Goal: Task Accomplishment & Management: Manage account settings

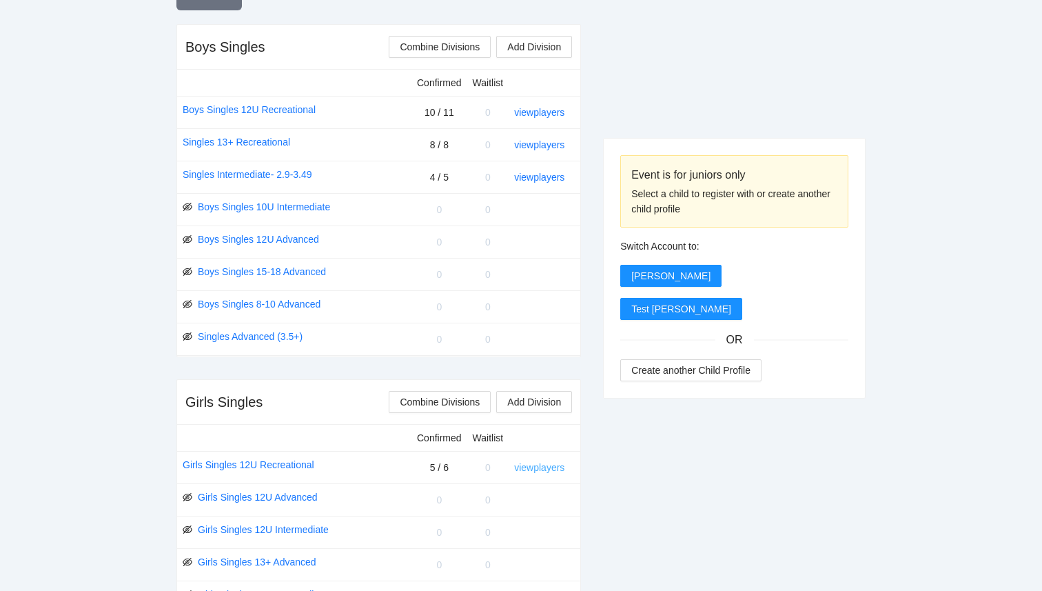
scroll to position [526, 0]
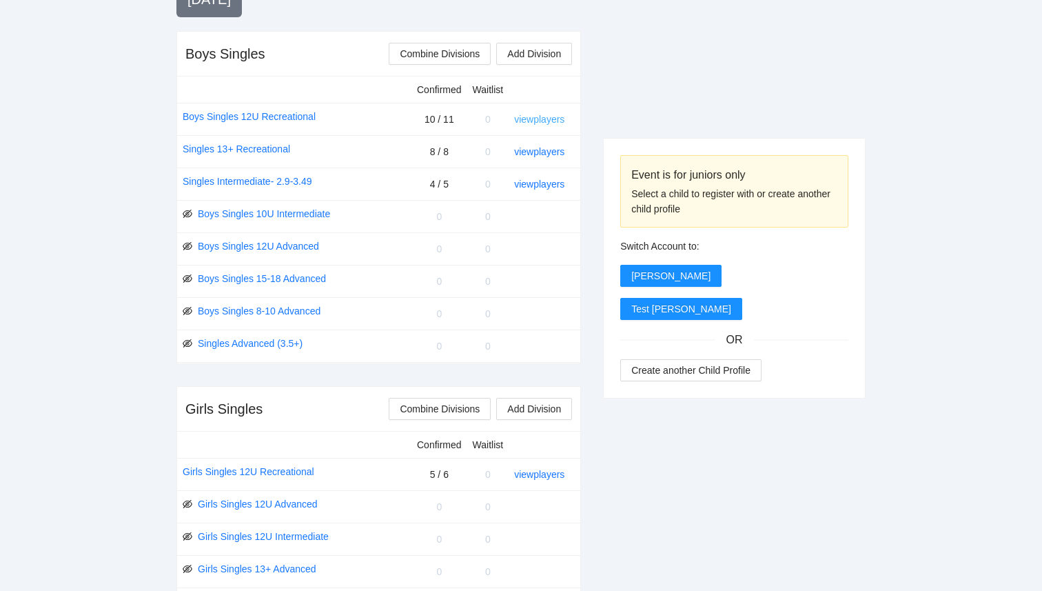
click at [541, 119] on link "view players" at bounding box center [539, 119] width 50 height 11
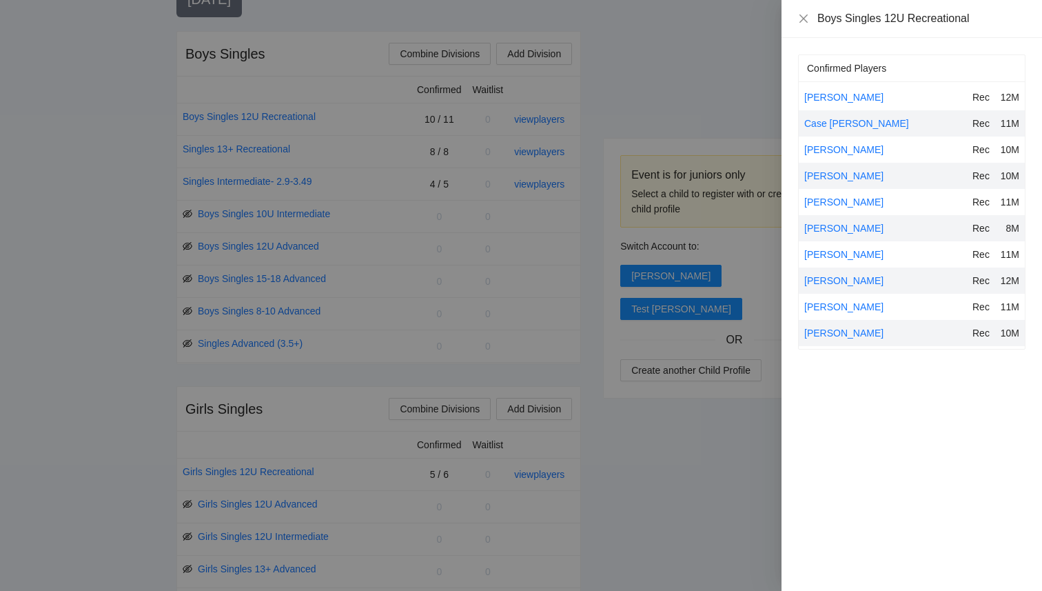
click at [698, 437] on div at bounding box center [521, 295] width 1042 height 591
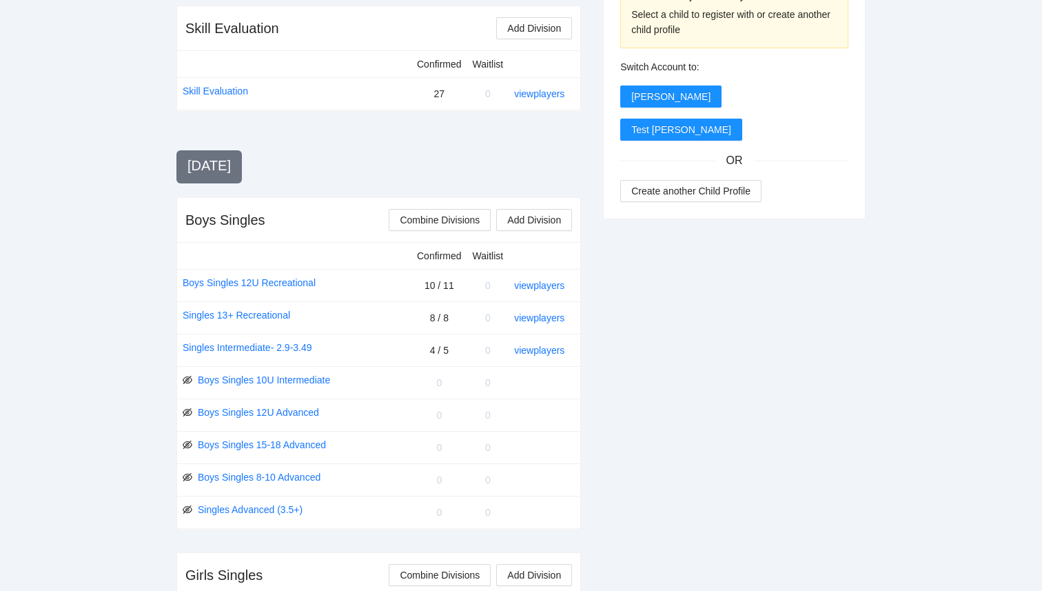
scroll to position [0, 0]
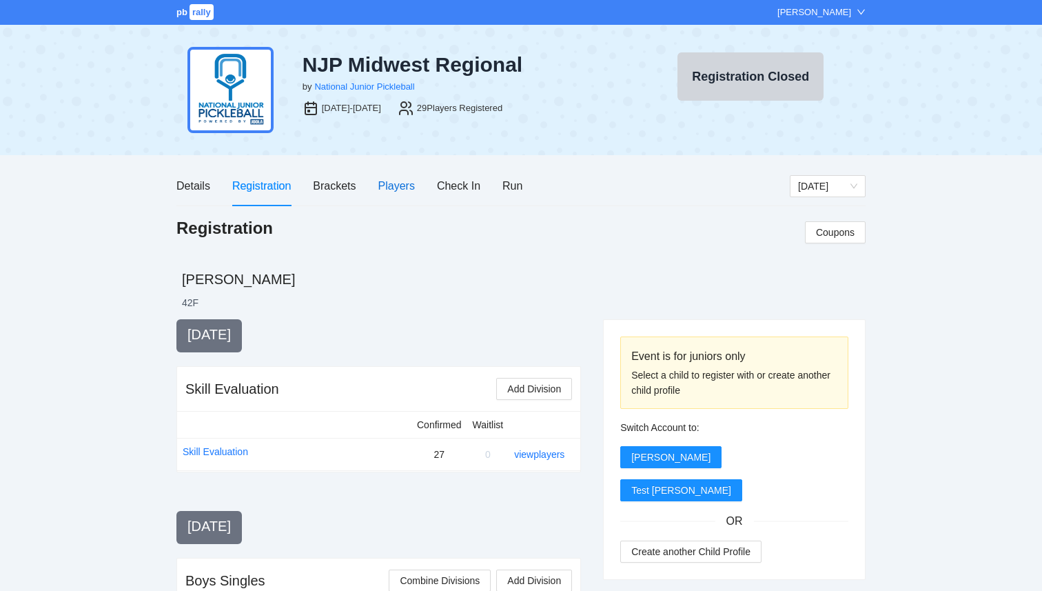
click at [393, 183] on div "Players" at bounding box center [396, 185] width 37 height 17
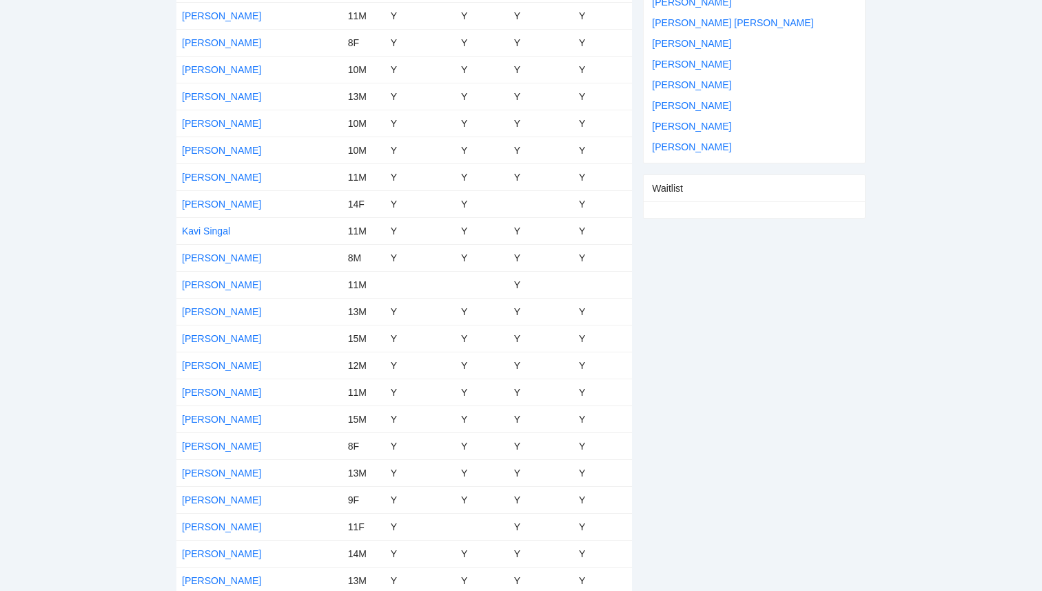
scroll to position [484, 0]
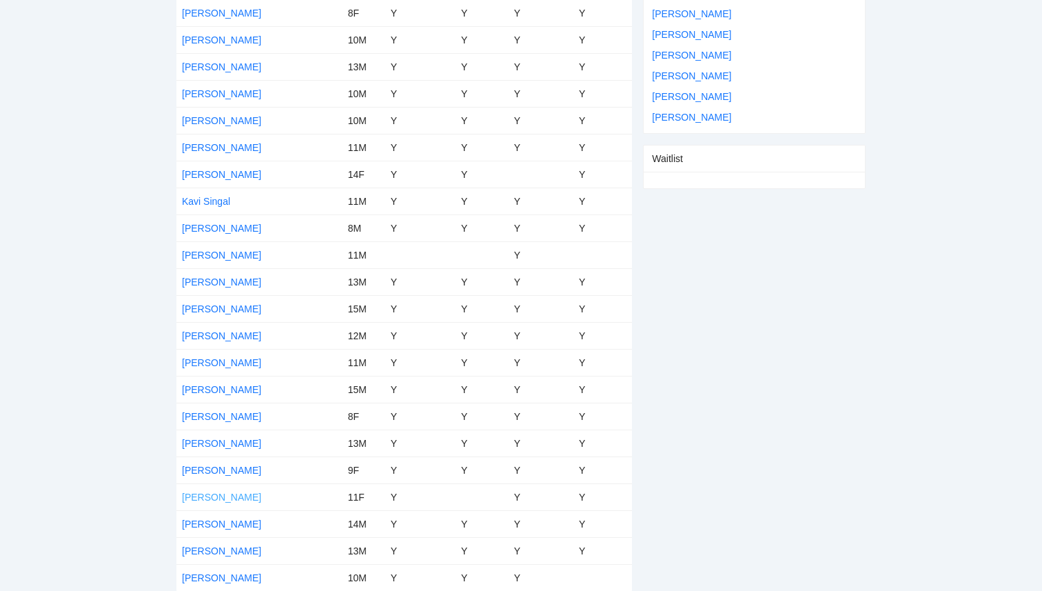
click at [212, 496] on link "Riona Jain" at bounding box center [221, 496] width 79 height 11
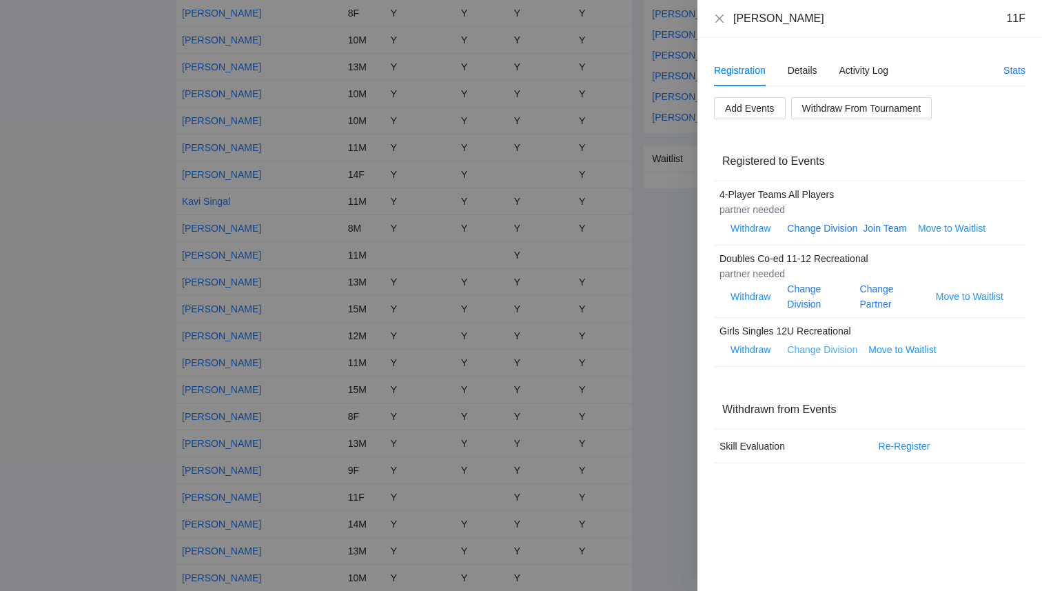
click at [839, 349] on link "Change Division" at bounding box center [822, 349] width 70 height 11
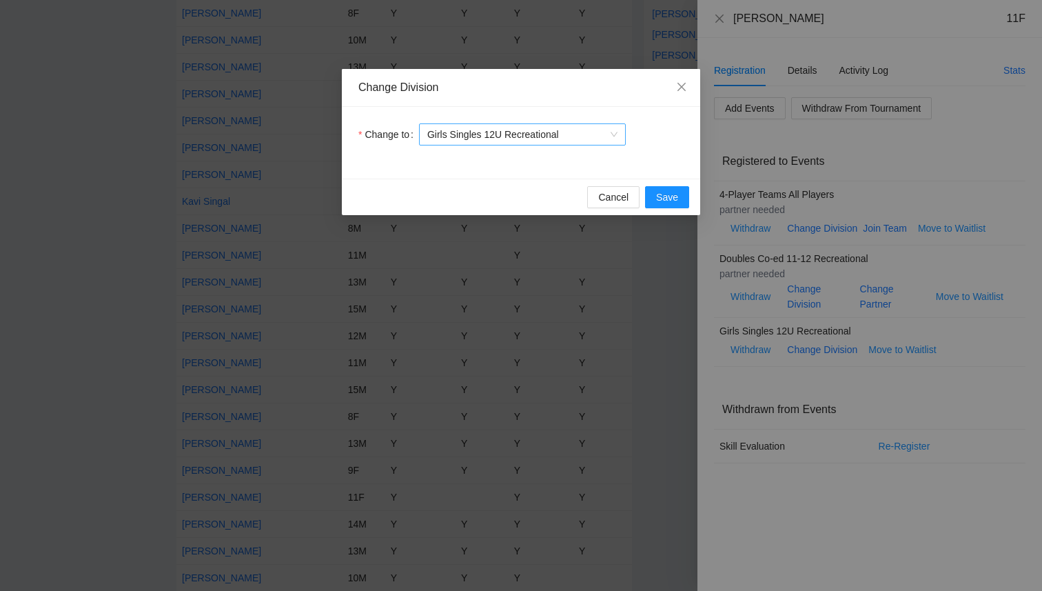
click at [589, 132] on span "Girls Singles 12U Recreational" at bounding box center [522, 134] width 190 height 21
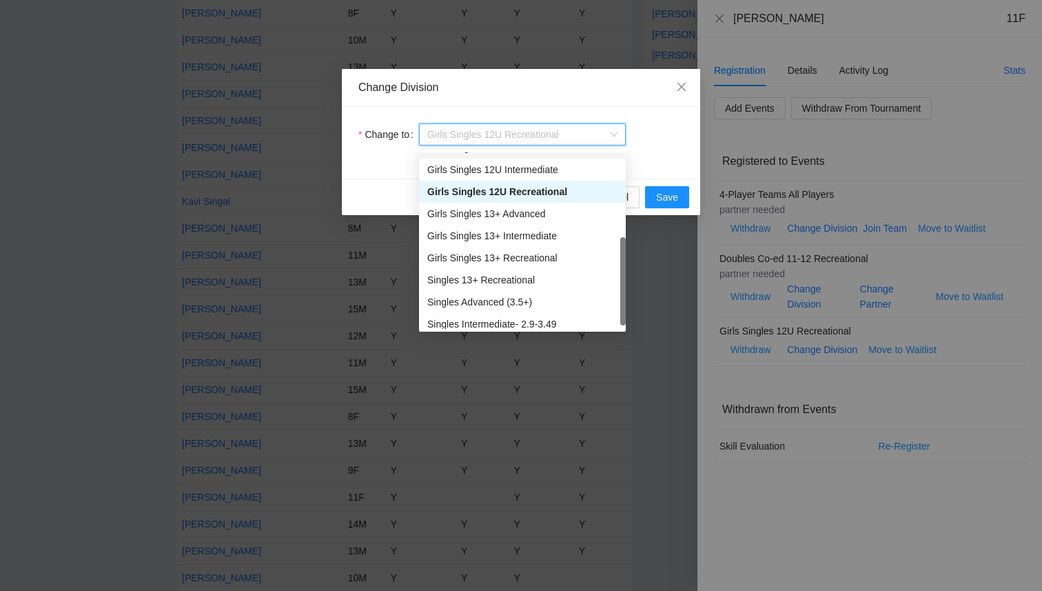
scroll to position [132, 0]
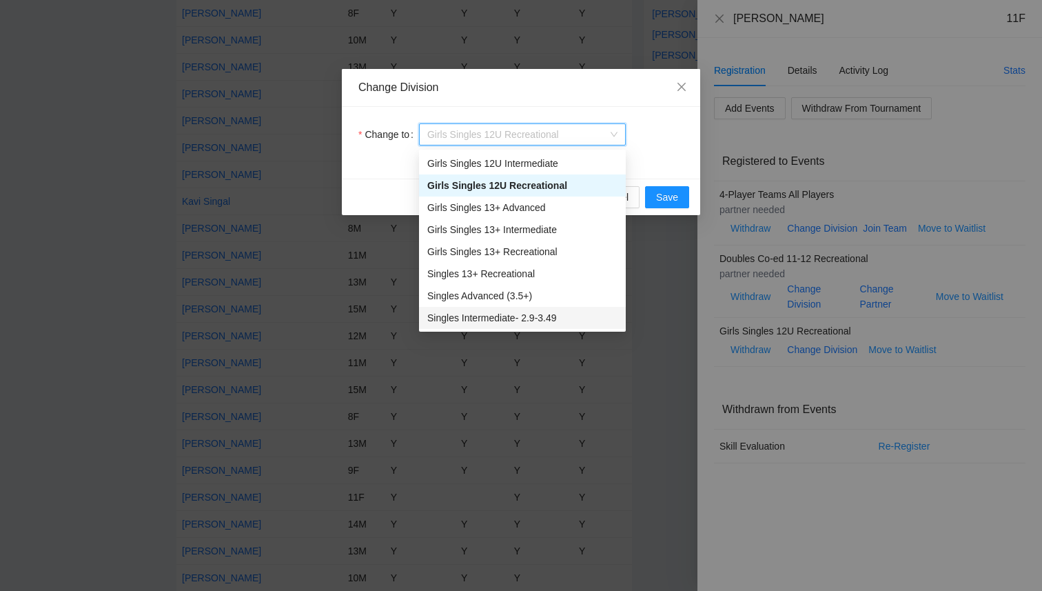
click at [555, 318] on div "Singles Intermediate- 2.9-3.49" at bounding box center [522, 317] width 190 height 15
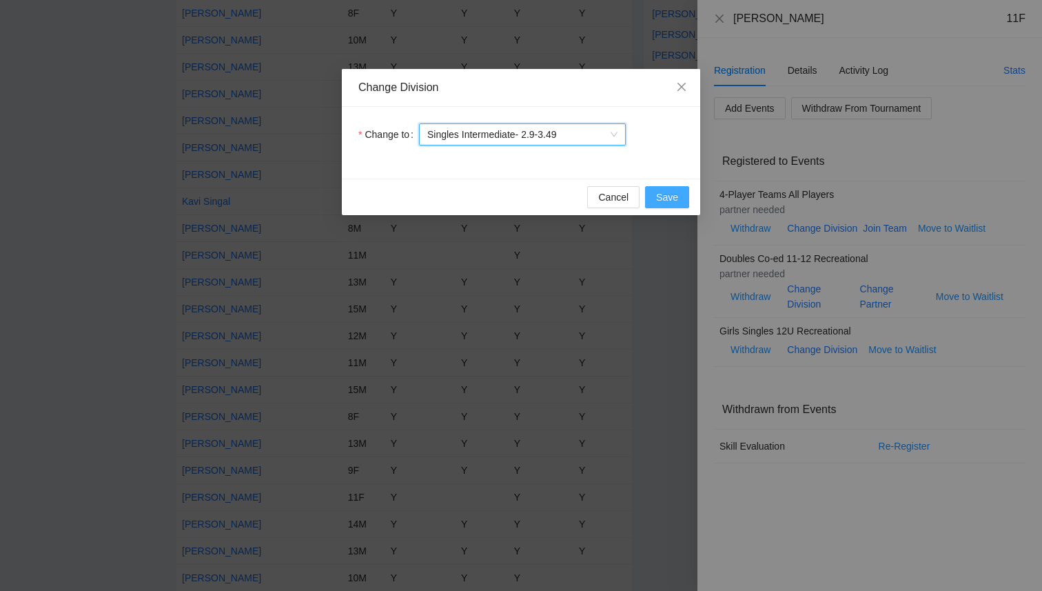
click at [681, 200] on button "Save" at bounding box center [667, 197] width 44 height 22
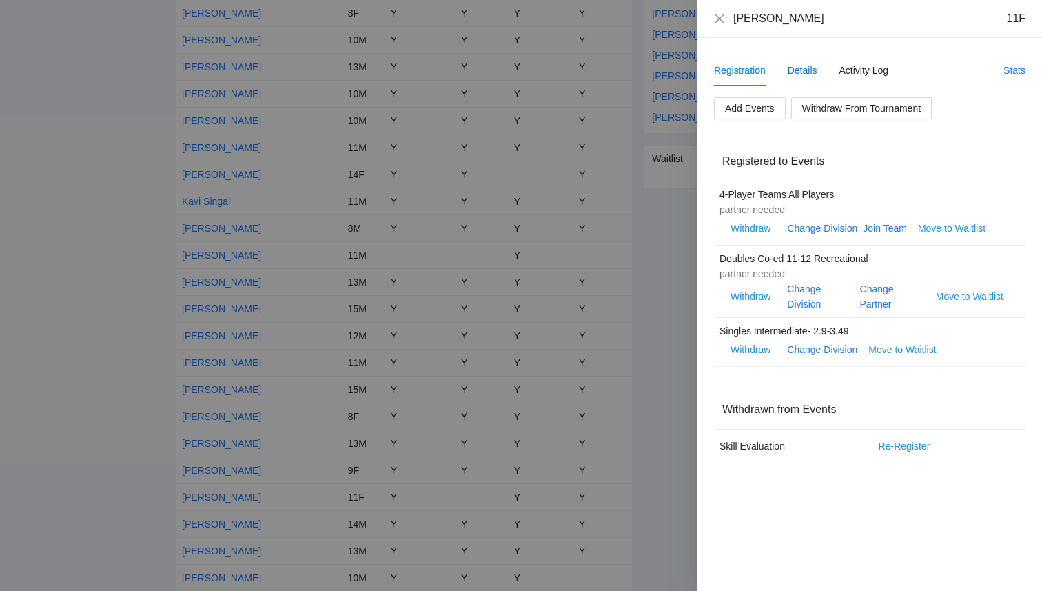
click at [800, 76] on div "Details" at bounding box center [803, 70] width 30 height 15
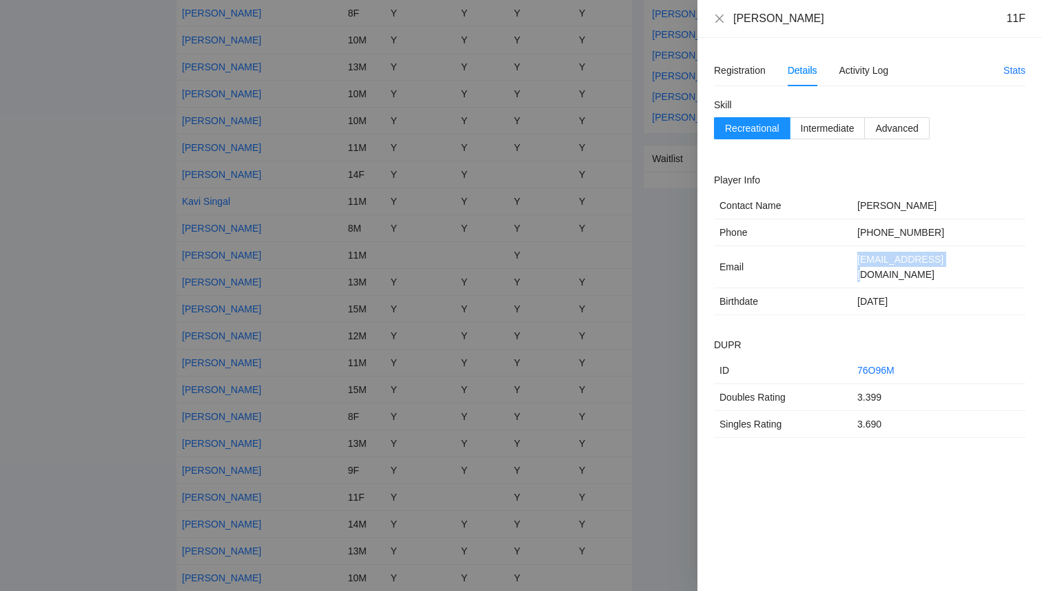
drag, startPoint x: 945, startPoint y: 259, endPoint x: 852, endPoint y: 263, distance: 93.1
click at [852, 263] on td "hkjain@gmail.com" at bounding box center [939, 267] width 174 height 42
copy td "hkjain@gmail.com"
click at [783, 337] on h2 "DUPR" at bounding box center [869, 344] width 311 height 15
click at [737, 73] on div "Registration" at bounding box center [740, 70] width 52 height 15
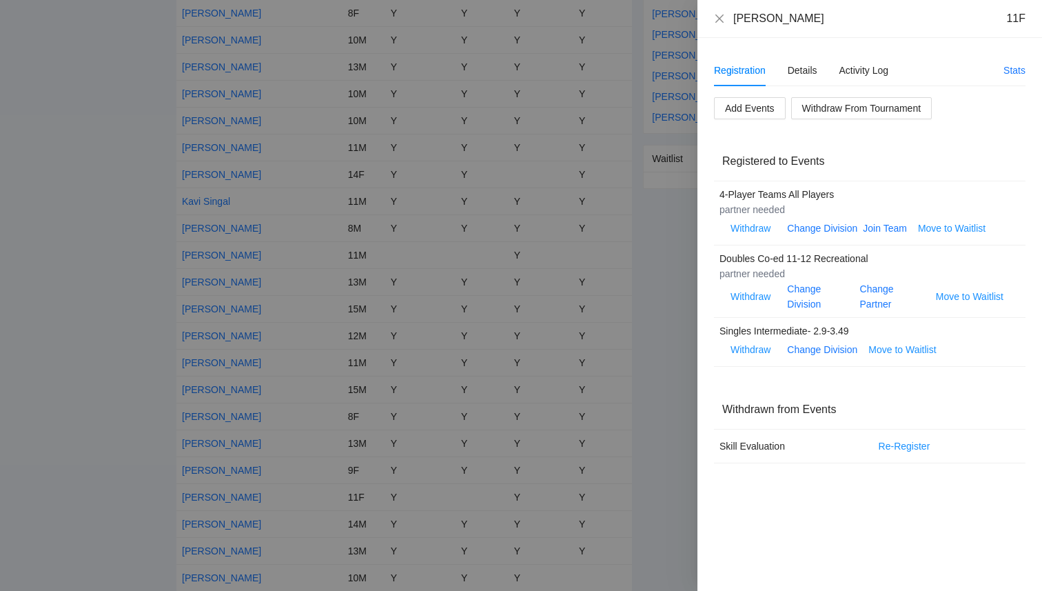
click at [820, 393] on div "Withdrawn from Events" at bounding box center [869, 408] width 295 height 39
click at [719, 19] on icon "close" at bounding box center [719, 18] width 11 height 11
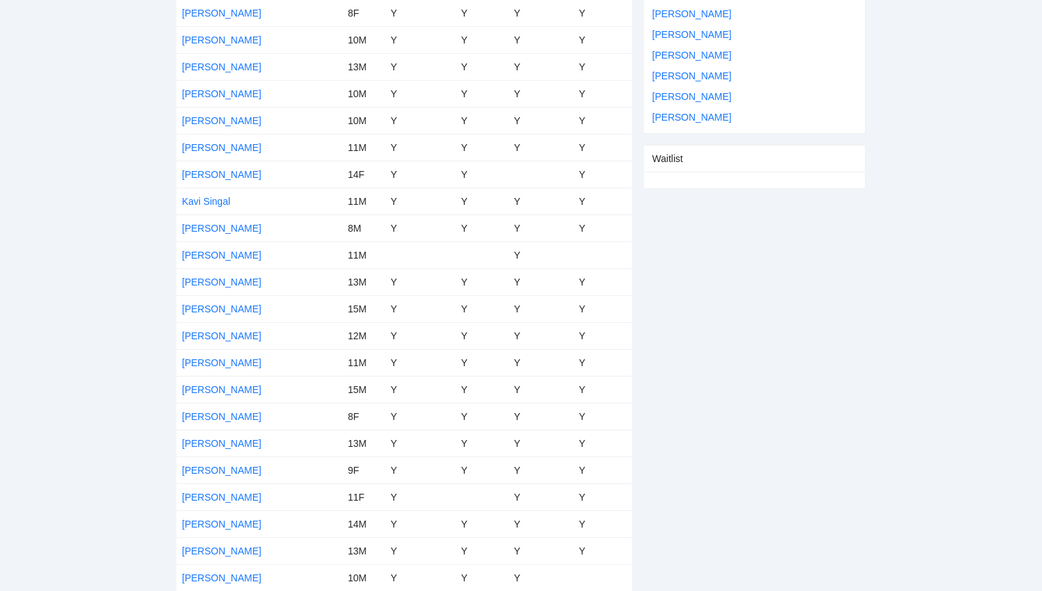
scroll to position [0, 0]
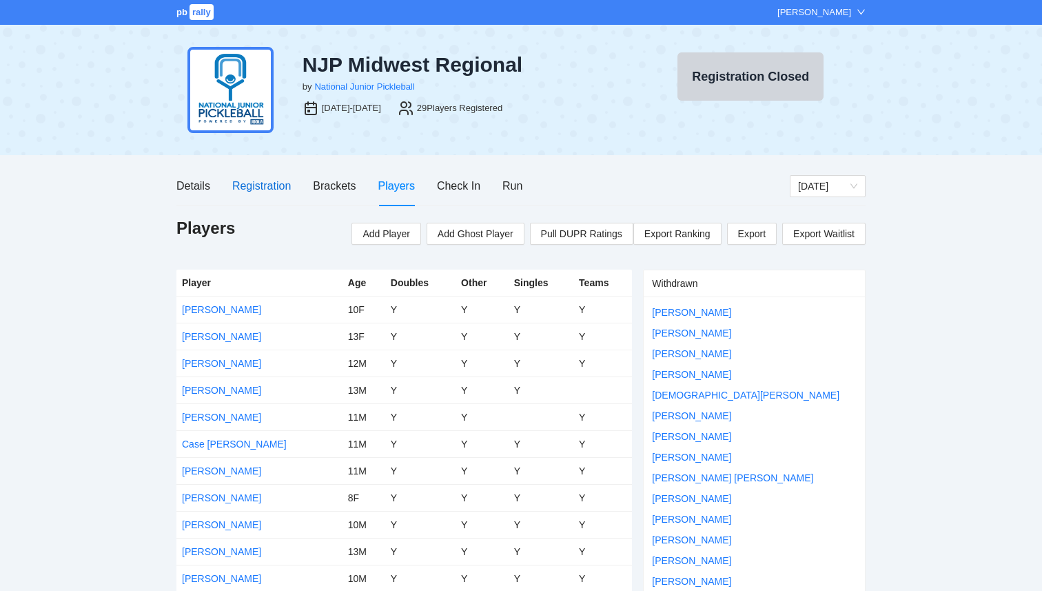
click at [263, 188] on div "Registration" at bounding box center [261, 185] width 59 height 17
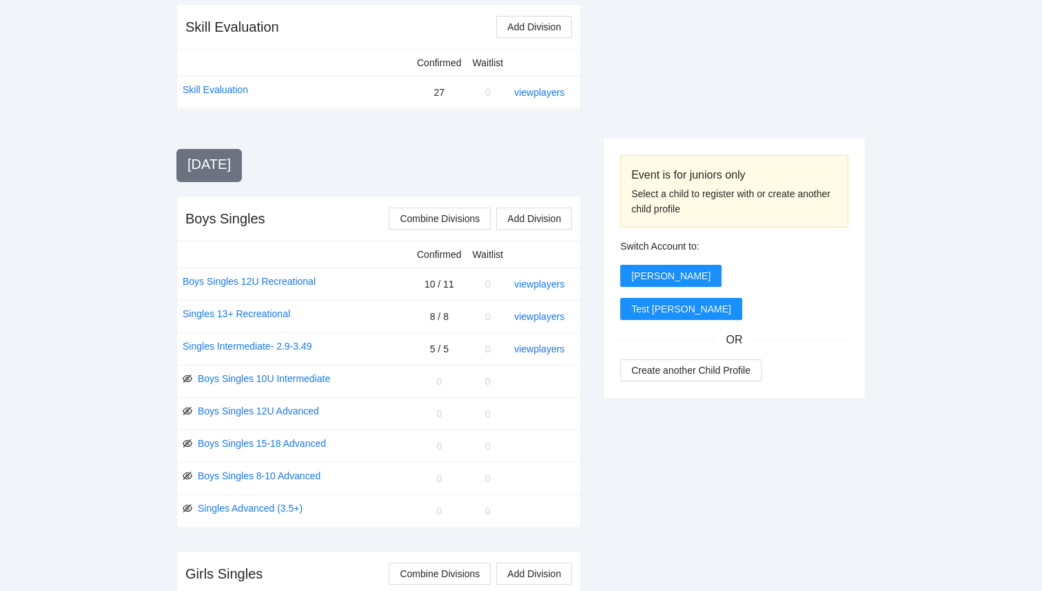
scroll to position [371, 0]
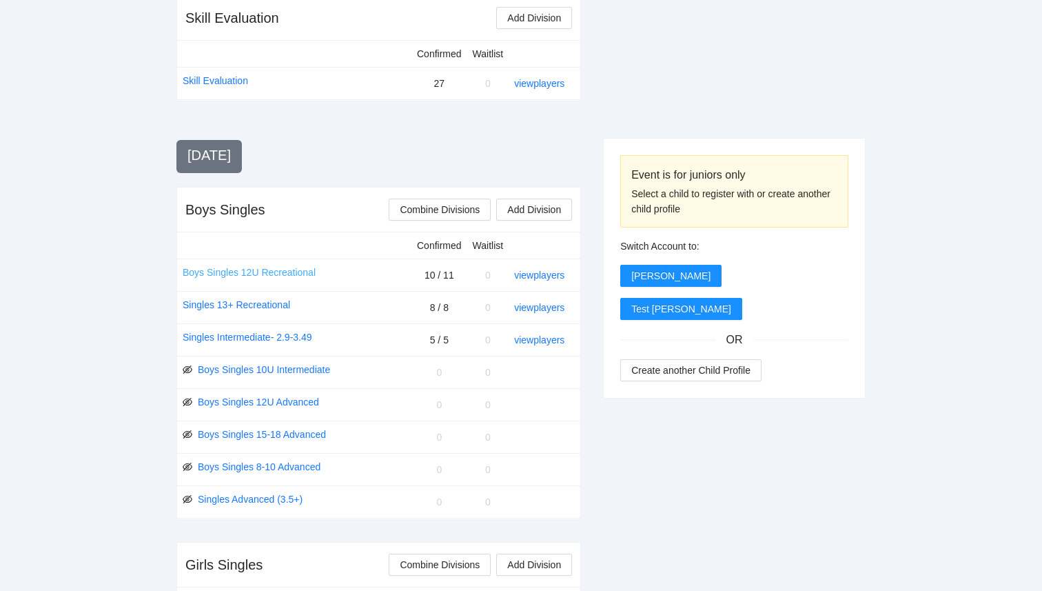
click at [291, 267] on link "Boys Singles 12U Recreational" at bounding box center [249, 272] width 133 height 15
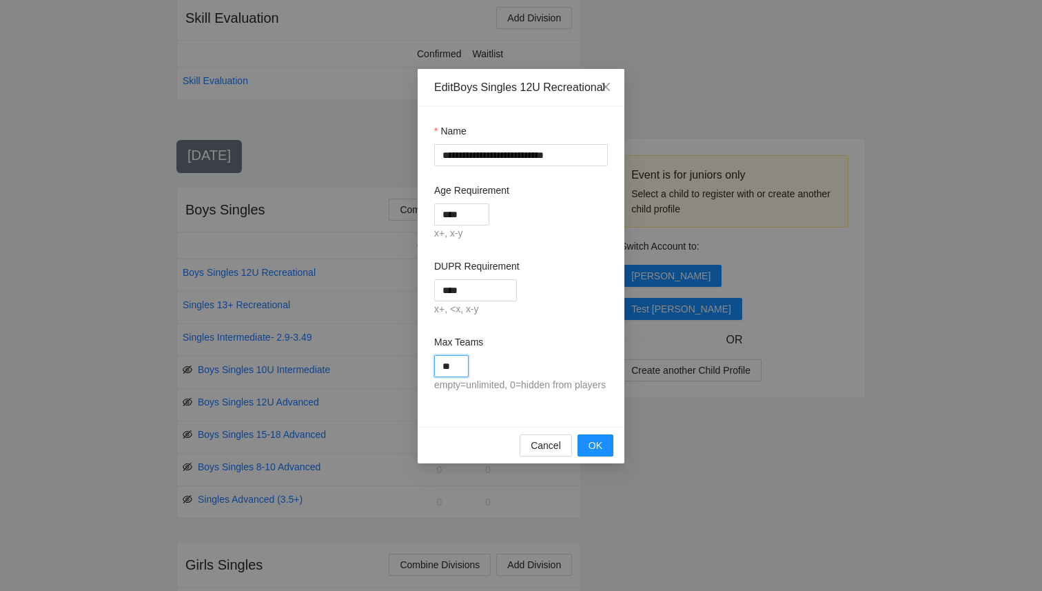
click at [458, 377] on input "**" at bounding box center [451, 366] width 34 height 22
type input "**"
click at [606, 456] on button "OK" at bounding box center [595, 445] width 36 height 22
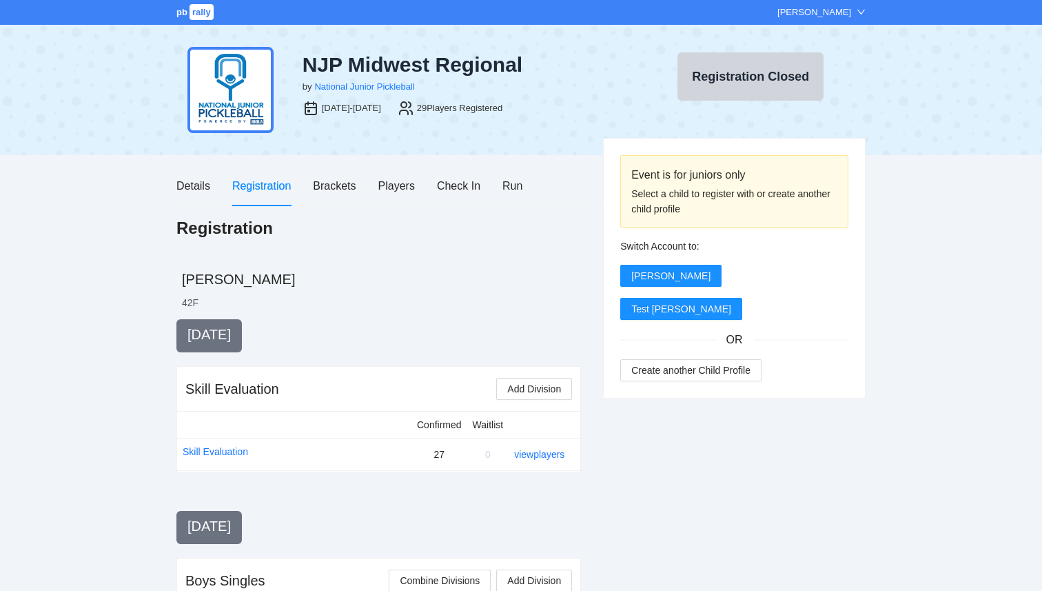
scroll to position [704, 0]
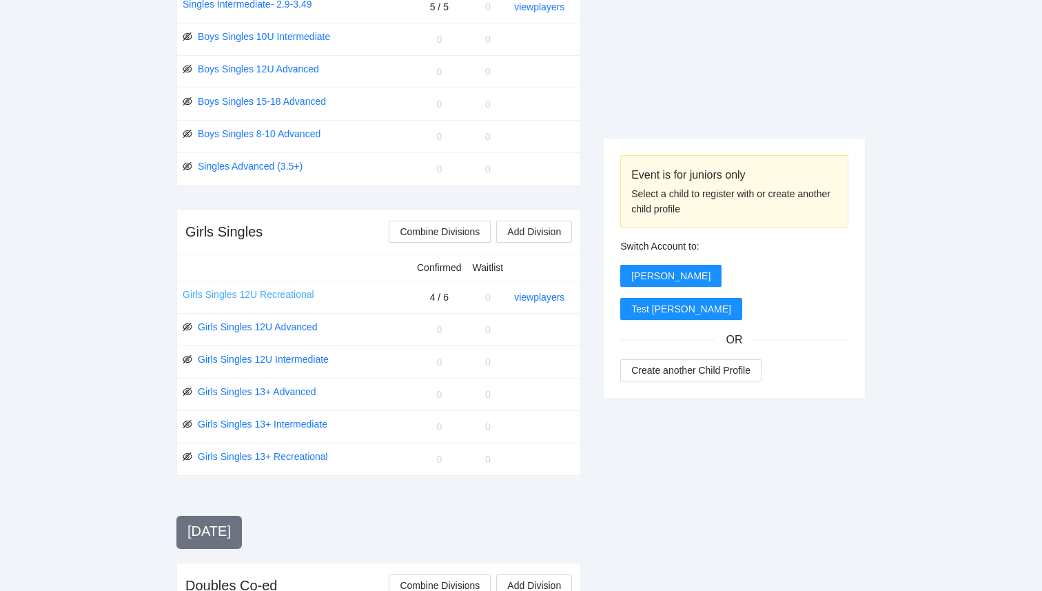
click at [289, 294] on link "Girls Singles 12U Recreational" at bounding box center [249, 294] width 132 height 15
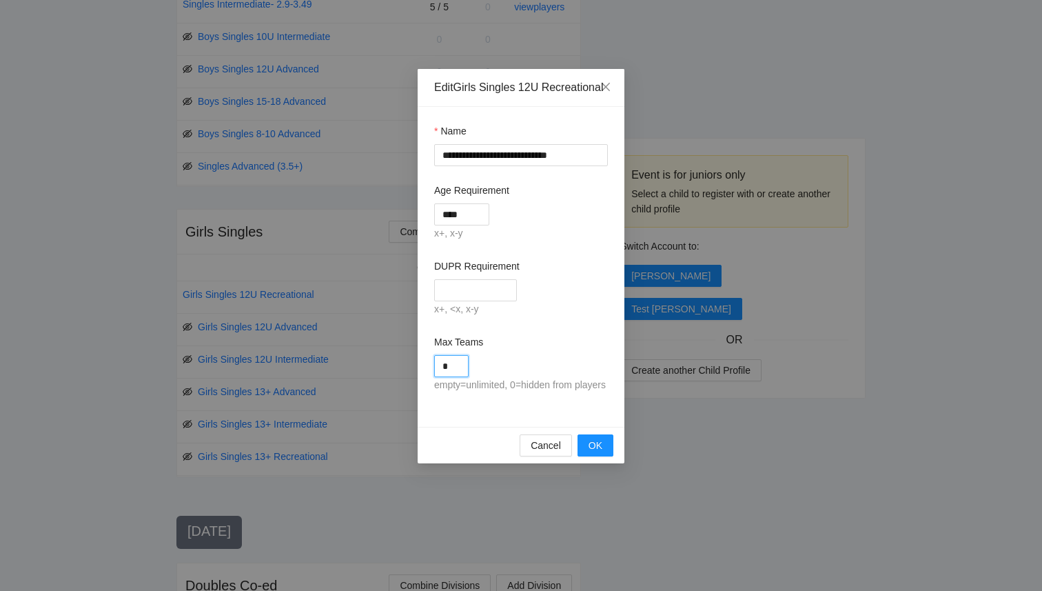
click at [449, 377] on input "*" at bounding box center [451, 366] width 34 height 22
type input "*"
click at [599, 453] on span "OK" at bounding box center [595, 445] width 14 height 15
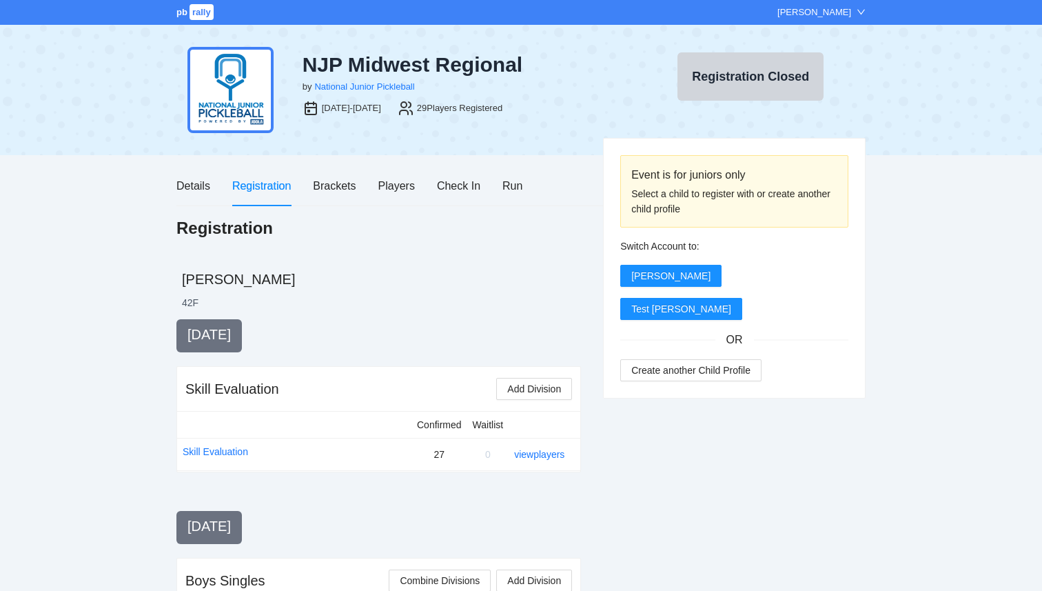
scroll to position [704, 0]
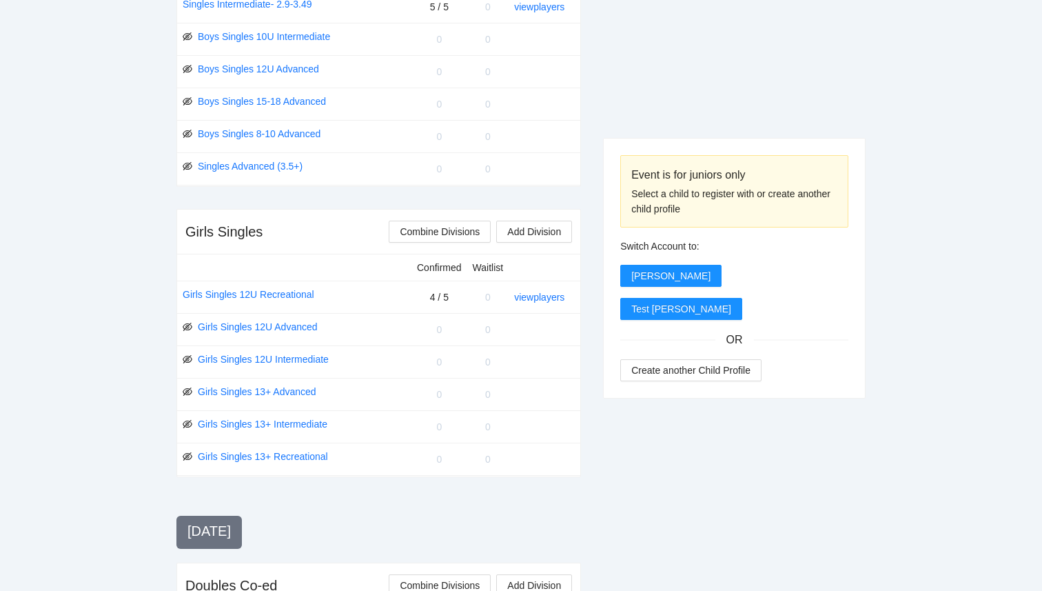
click at [661, 510] on div "Event is for juniors only Select a child to register with or create another chi…" at bounding box center [734, 393] width 263 height 1556
click at [541, 299] on link "view players" at bounding box center [539, 296] width 50 height 11
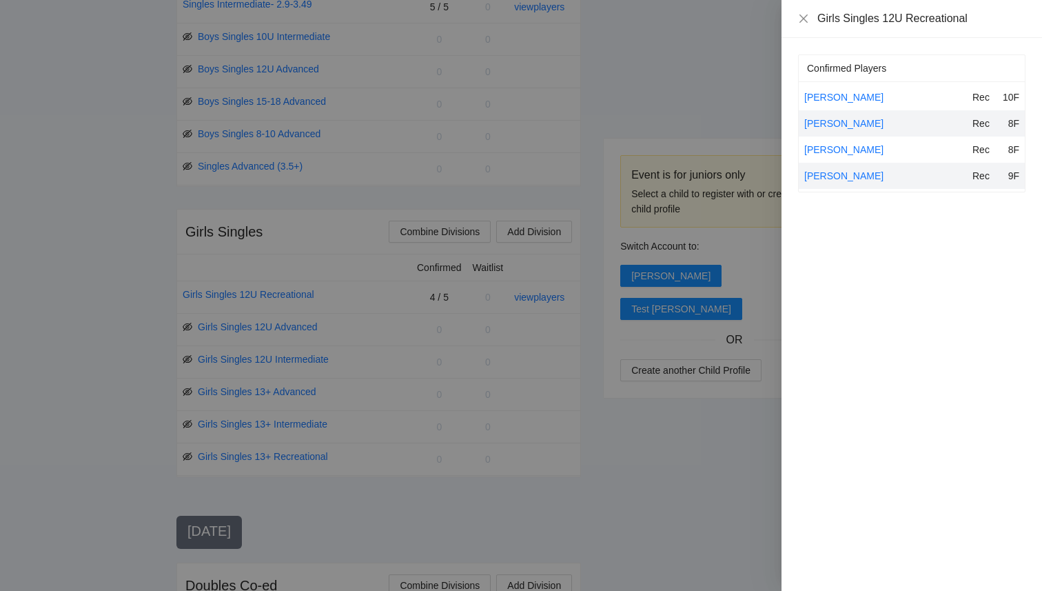
click at [628, 131] on div at bounding box center [521, 295] width 1042 height 591
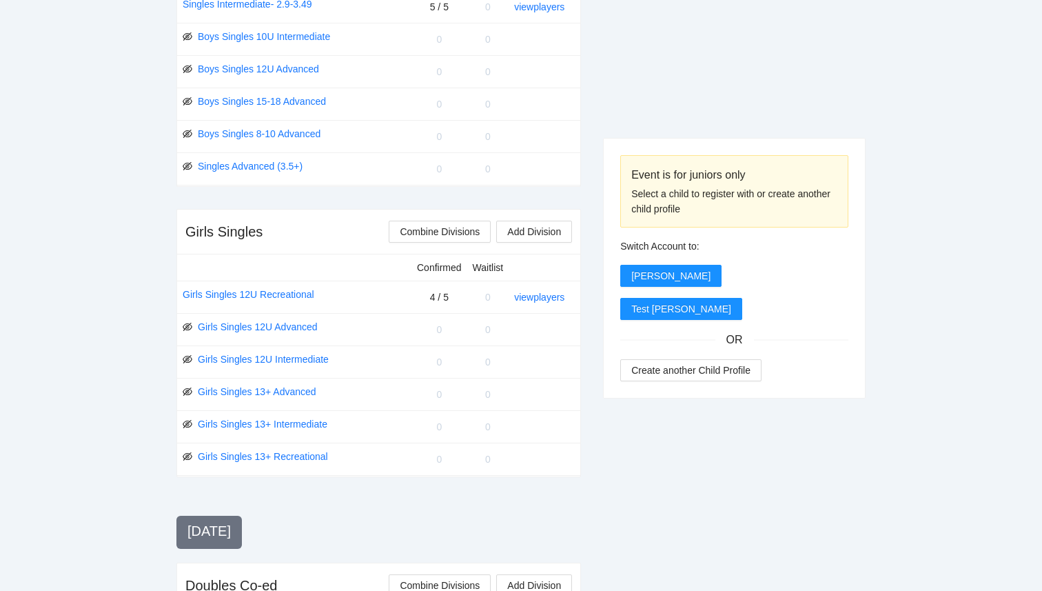
click at [134, 284] on div "pb rally Courtney Loughridge NJP Midwest Regional by National Junior Pickleball…" at bounding box center [521, 233] width 1042 height 1875
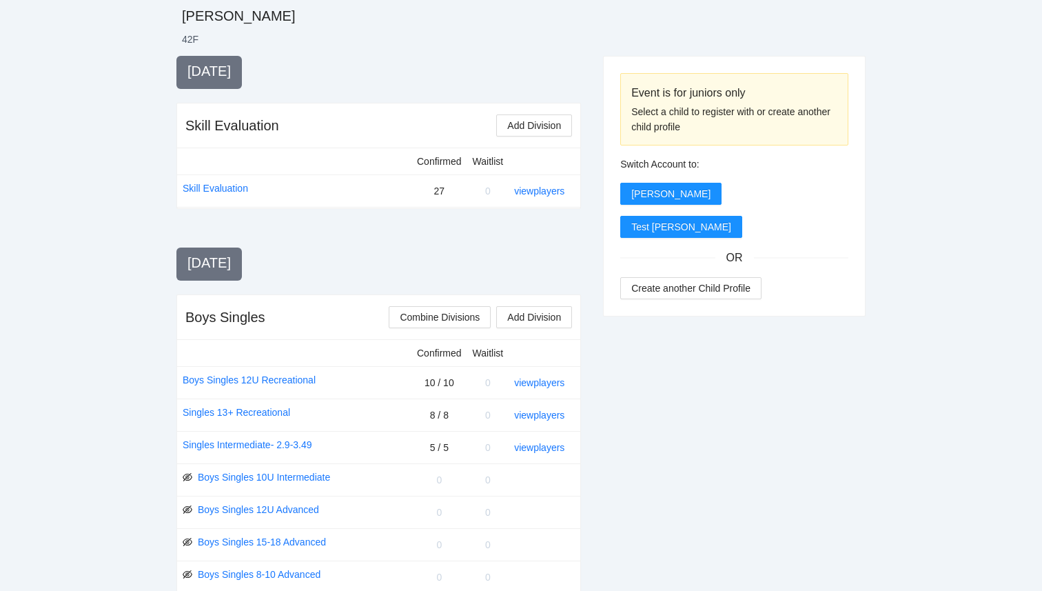
scroll to position [0, 0]
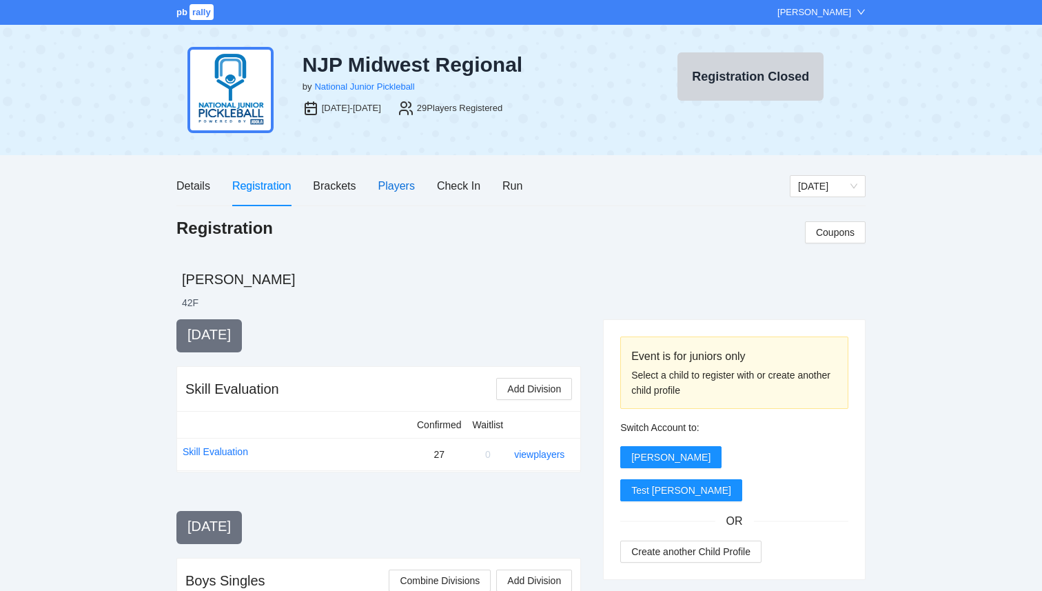
click at [400, 186] on div "Players" at bounding box center [396, 185] width 37 height 17
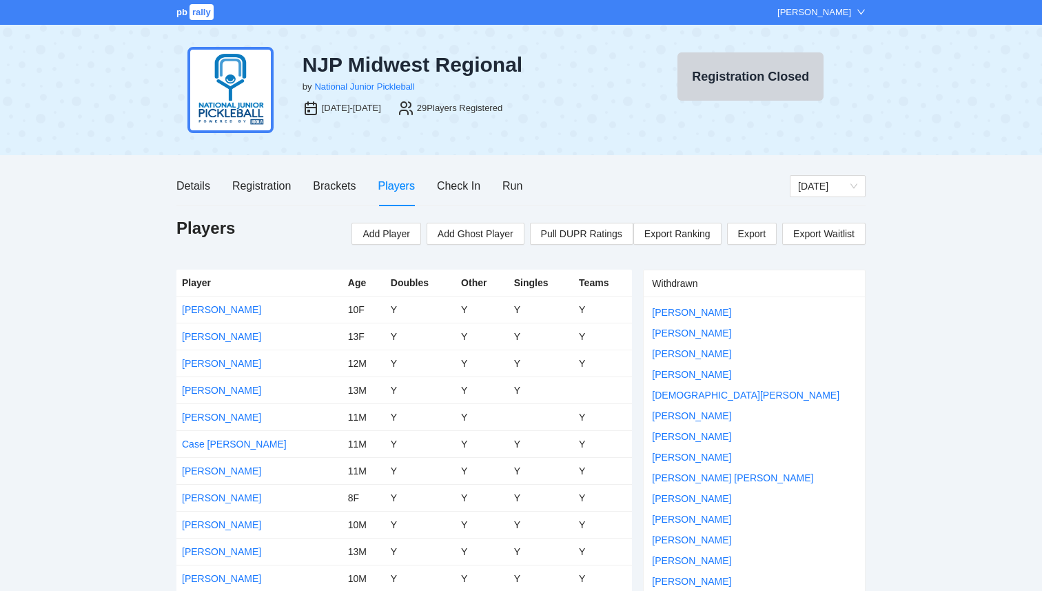
scroll to position [484, 0]
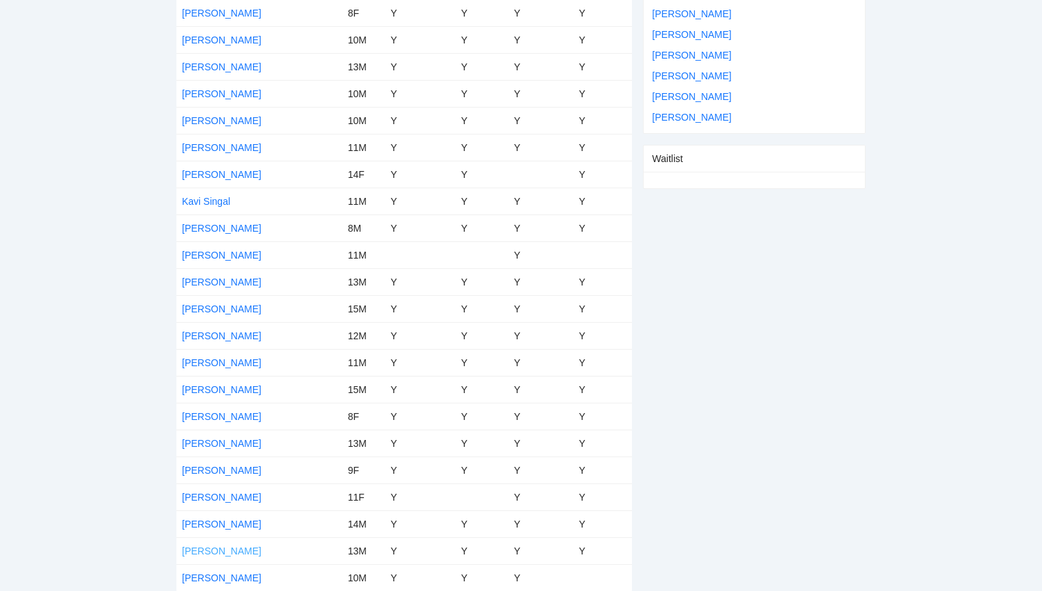
click at [219, 549] on link "Simeon Reid" at bounding box center [221, 550] width 79 height 11
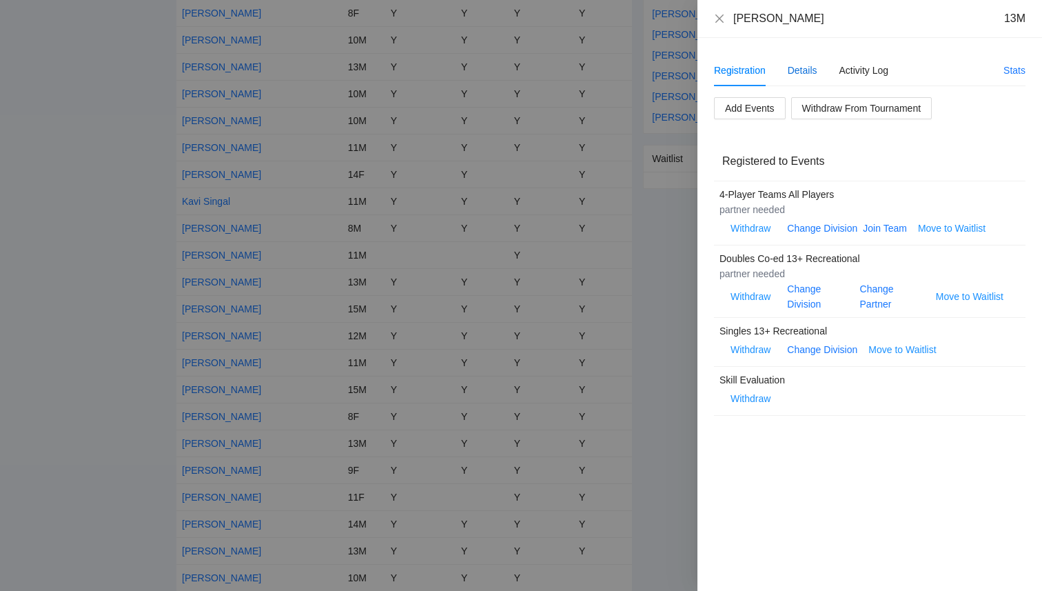
click at [801, 67] on div "Details" at bounding box center [803, 70] width 30 height 15
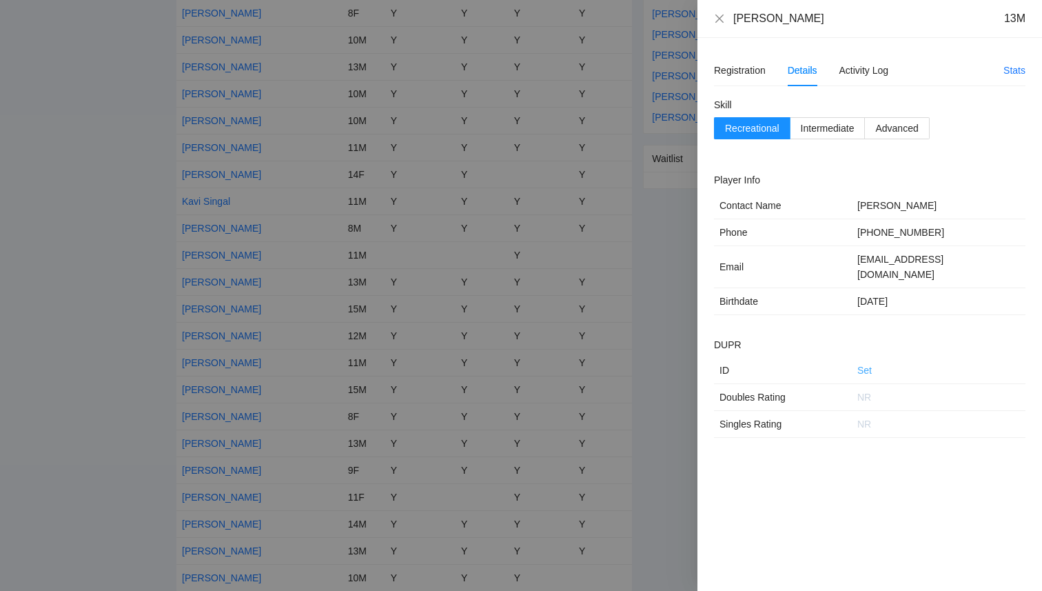
click at [869, 365] on link "Set" at bounding box center [864, 370] width 14 height 11
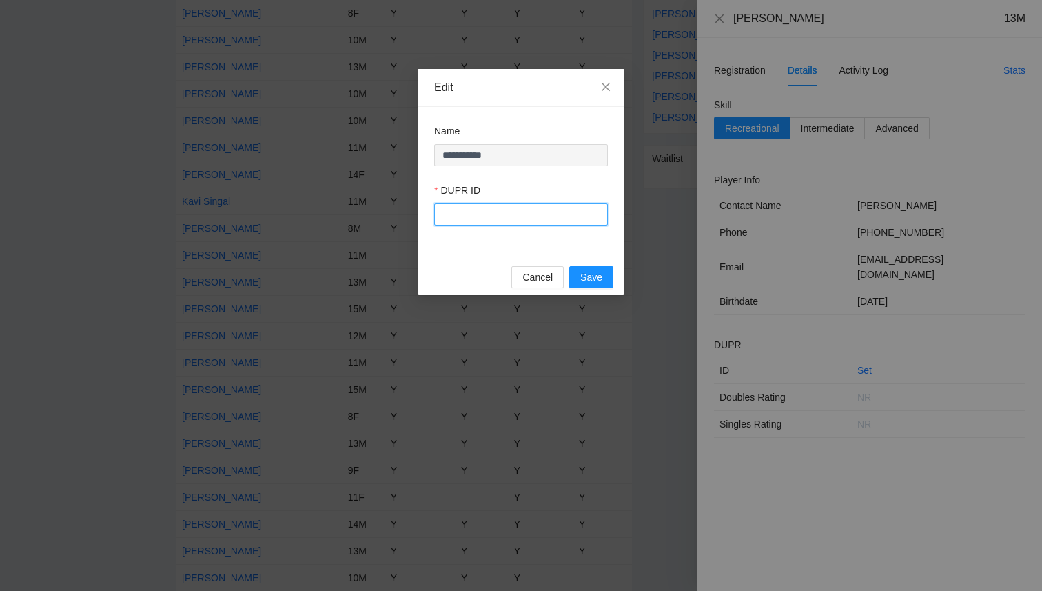
click at [560, 205] on input "DUPR ID" at bounding box center [521, 214] width 174 height 22
paste input "******"
type input "******"
click at [592, 274] on span "Save" at bounding box center [591, 276] width 22 height 15
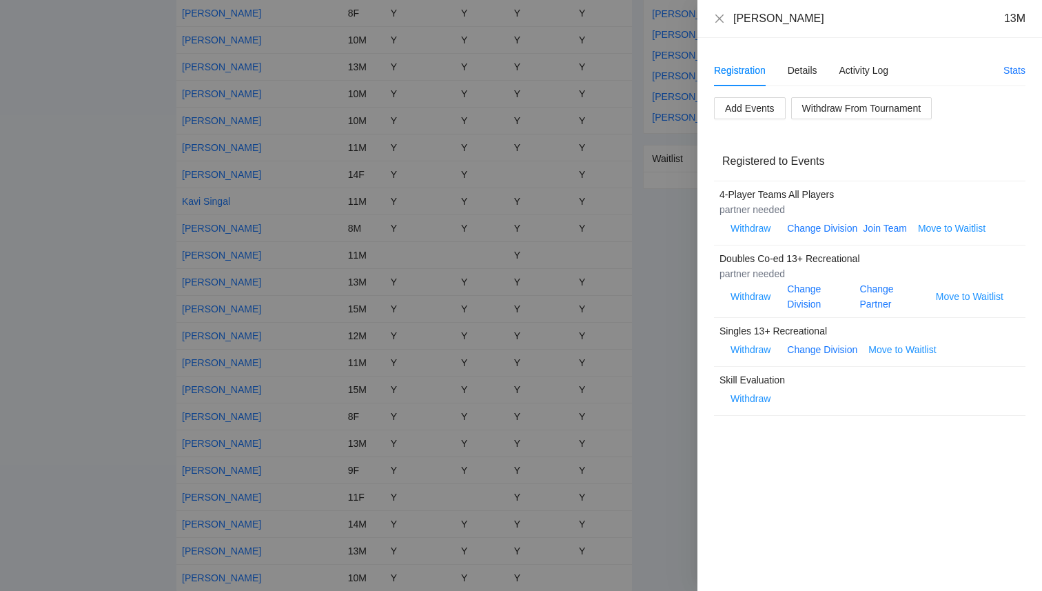
click at [139, 300] on div at bounding box center [521, 295] width 1042 height 591
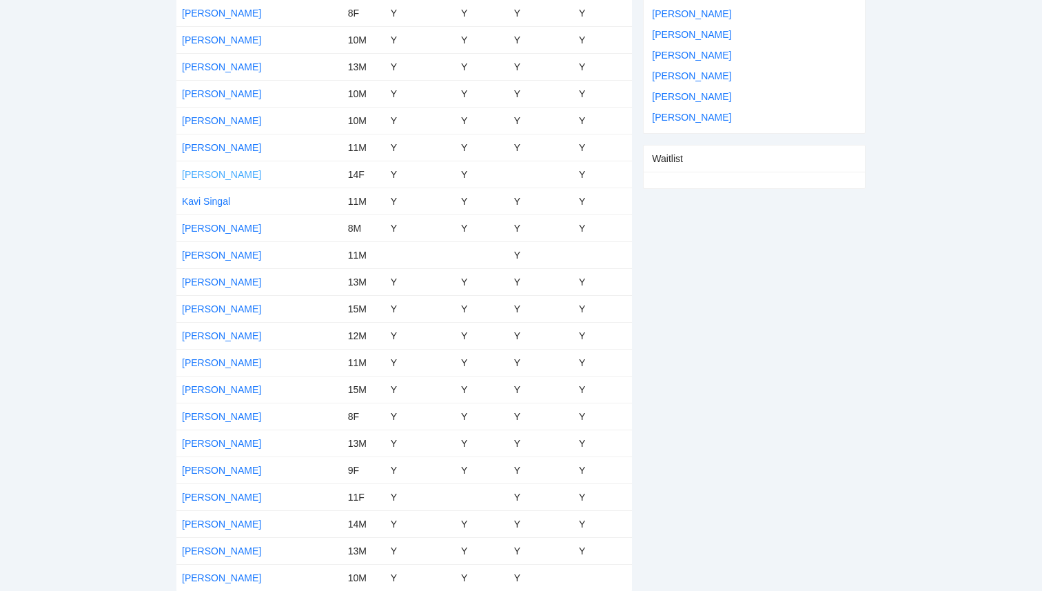
click at [220, 175] on link "Jasmine Cordova" at bounding box center [221, 174] width 79 height 11
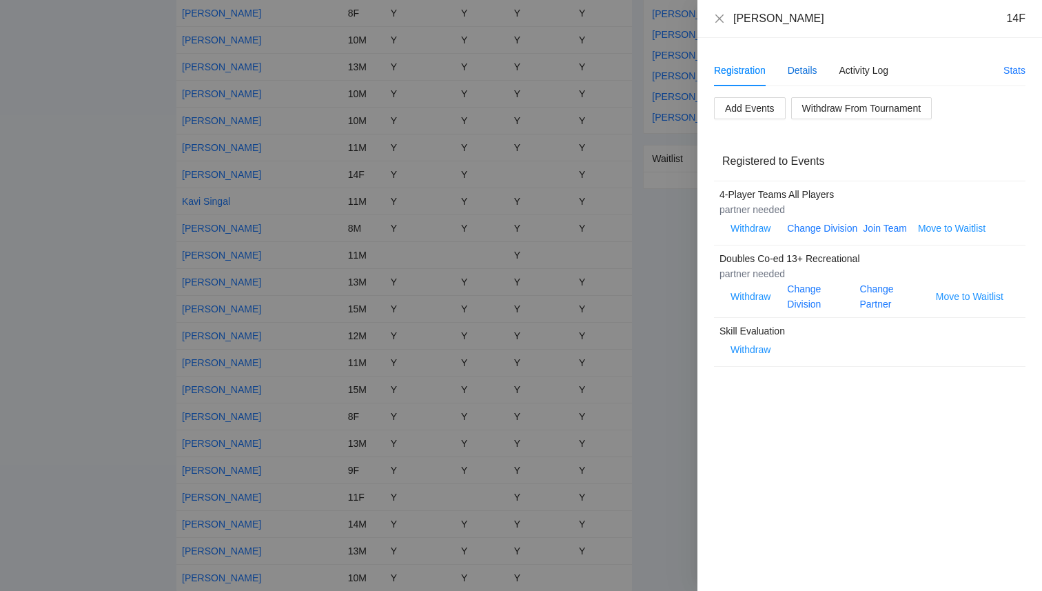
click at [806, 72] on div "Details" at bounding box center [803, 70] width 30 height 15
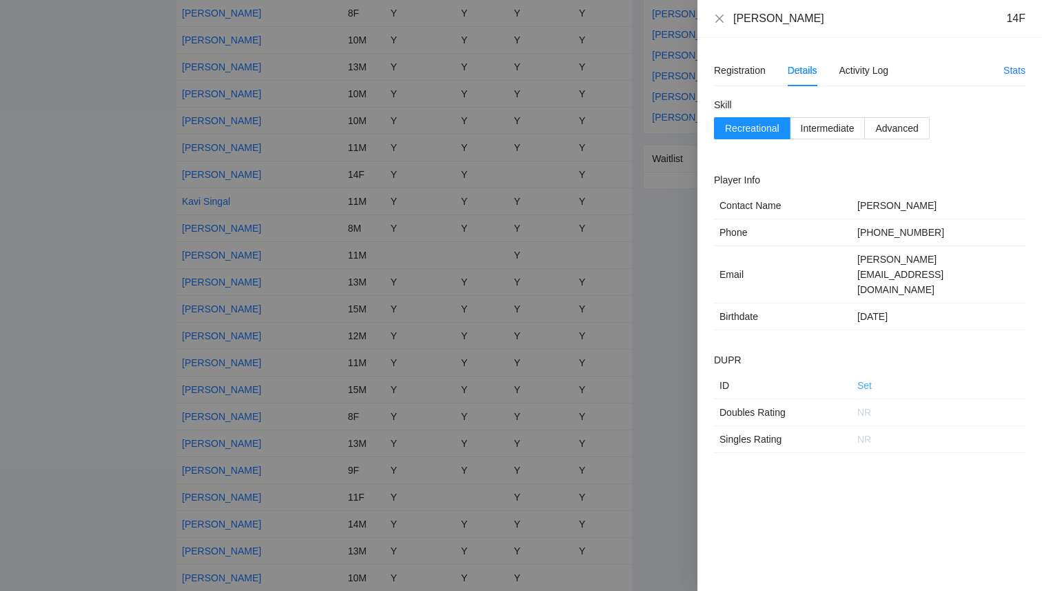
click at [867, 380] on link "Set" at bounding box center [864, 385] width 14 height 11
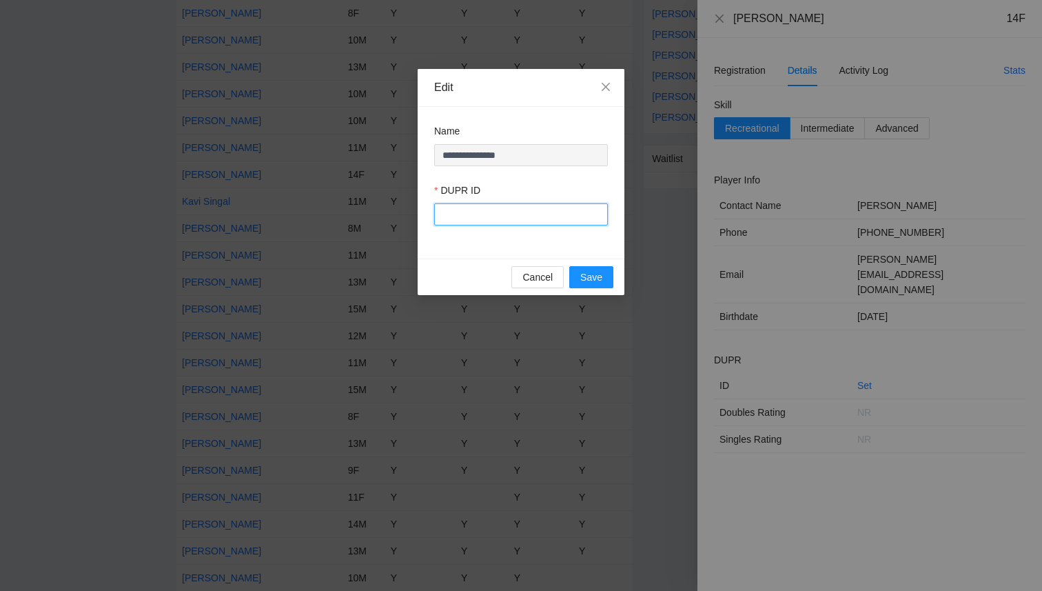
click at [575, 207] on input "DUPR ID" at bounding box center [521, 214] width 174 height 22
paste input "******"
type input "******"
click at [591, 276] on span "Save" at bounding box center [591, 276] width 22 height 15
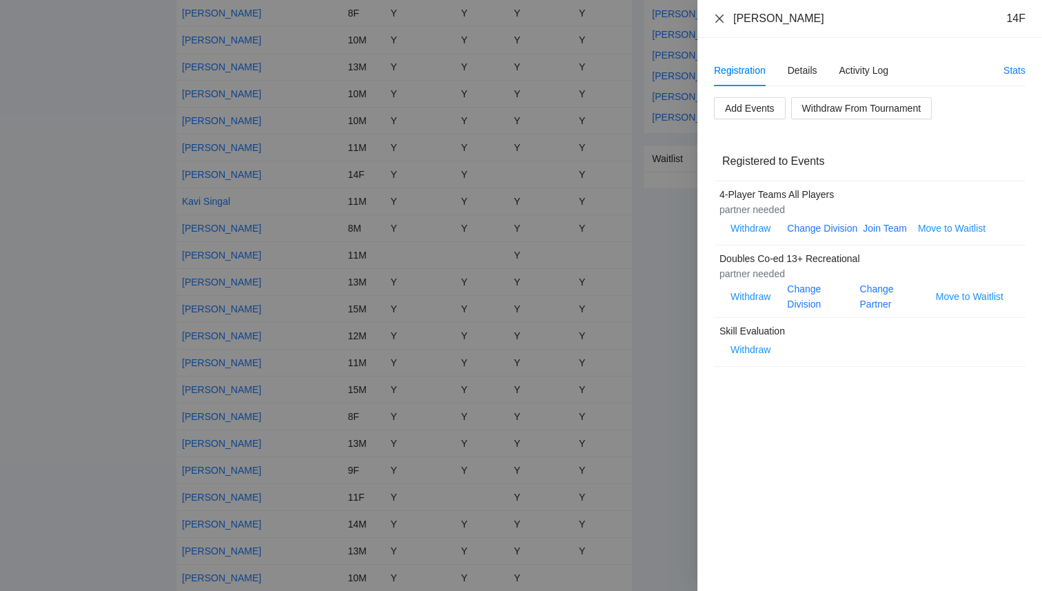
click at [722, 20] on icon "close" at bounding box center [719, 18] width 11 height 11
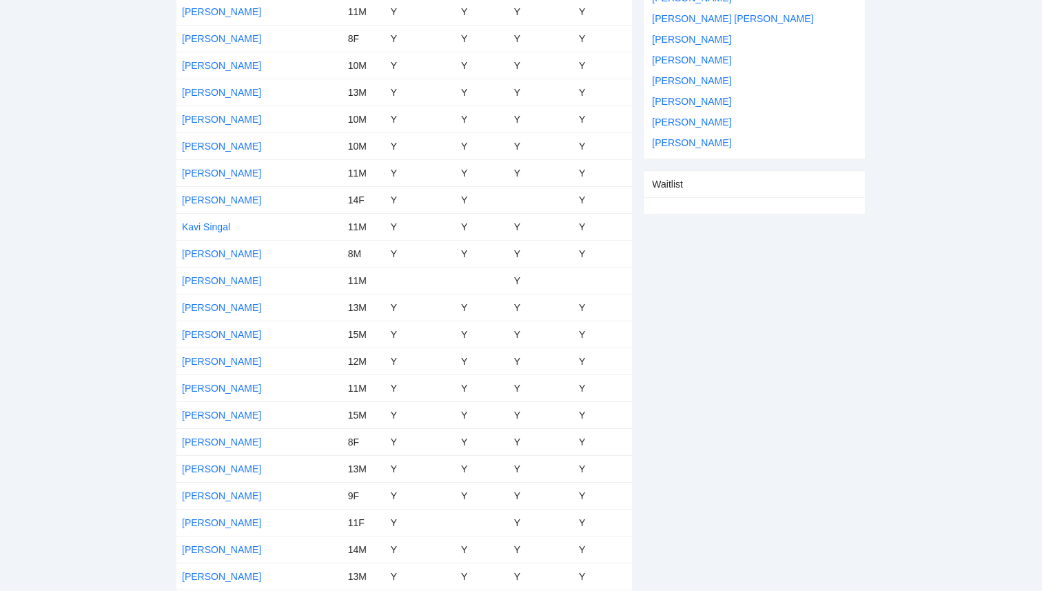
scroll to position [451, 0]
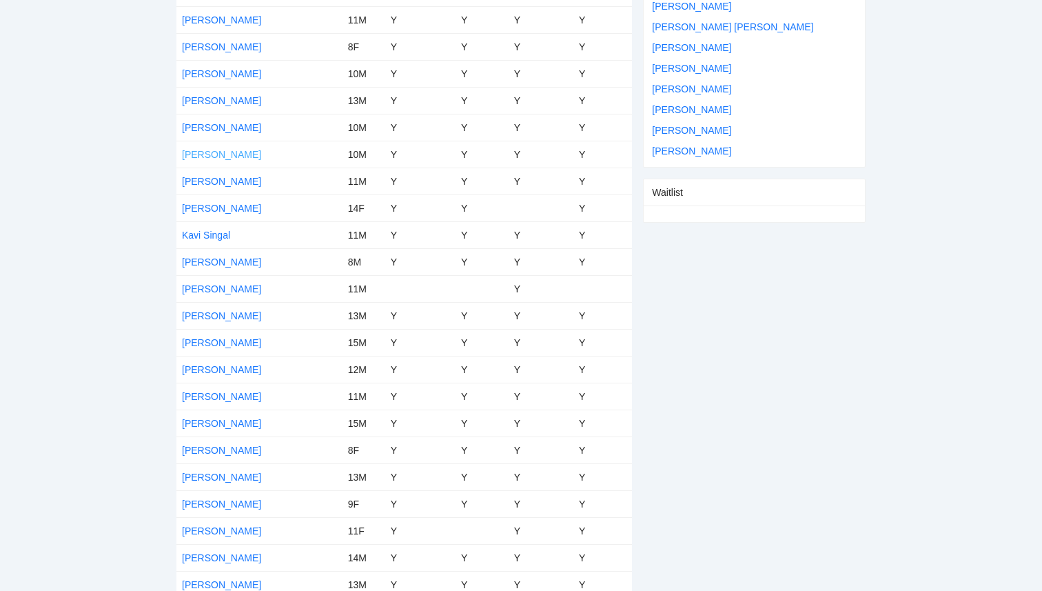
click at [213, 151] on link "James Brown" at bounding box center [221, 154] width 79 height 11
